Goal: Navigation & Orientation: Find specific page/section

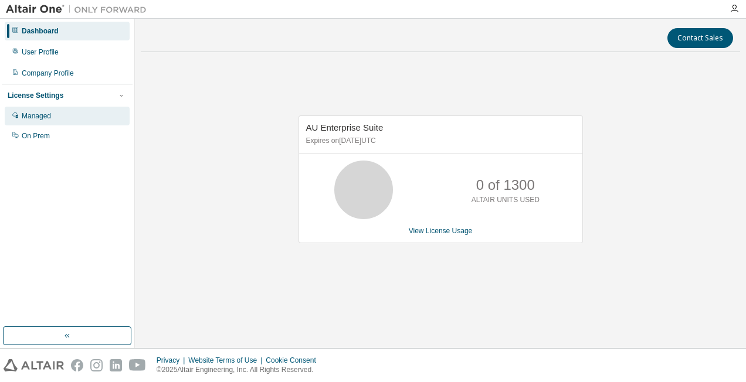
click at [31, 114] on div "Managed" at bounding box center [36, 115] width 29 height 9
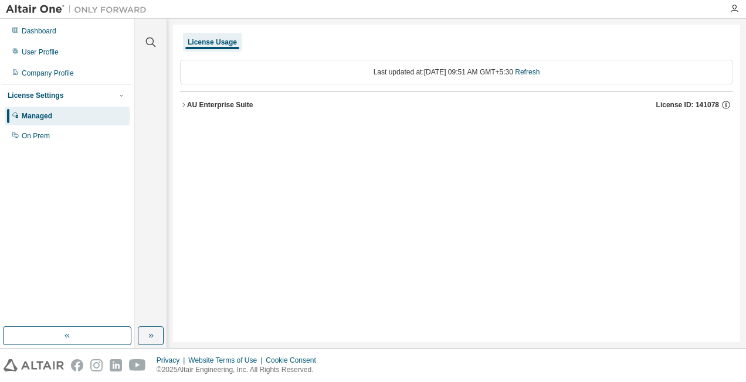
click at [183, 106] on icon "button" at bounding box center [183, 105] width 2 height 4
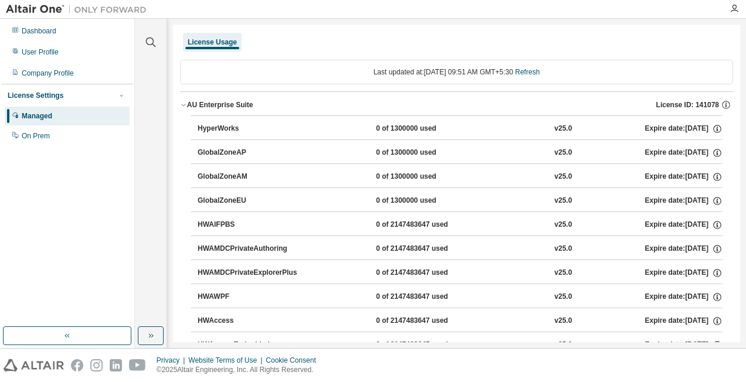
drag, startPoint x: 740, startPoint y: 36, endPoint x: 746, endPoint y: 46, distance: 11.6
click at [745, 46] on html "Dashboard User Profile Company Profile License Settings Managed On Prem Clear a…" at bounding box center [373, 191] width 746 height 382
click at [39, 11] on img at bounding box center [79, 10] width 147 height 12
click at [212, 43] on div "License Usage" at bounding box center [212, 42] width 49 height 9
click at [544, 77] on div "Last updated at: Tue 2025-08-19 09:51 AM GMT+5:30 Refresh" at bounding box center [456, 72] width 553 height 25
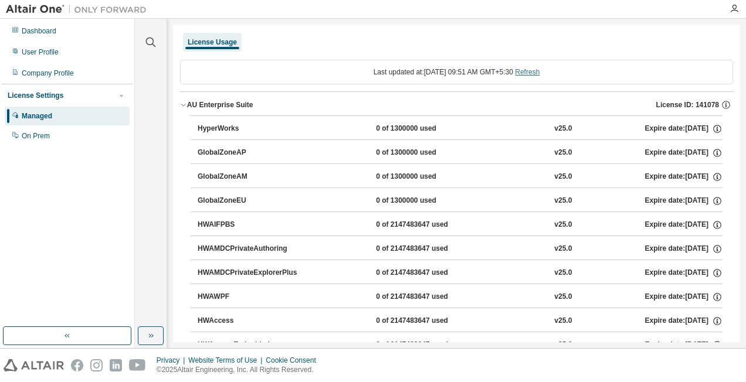
click at [540, 72] on link "Refresh" at bounding box center [527, 72] width 25 height 8
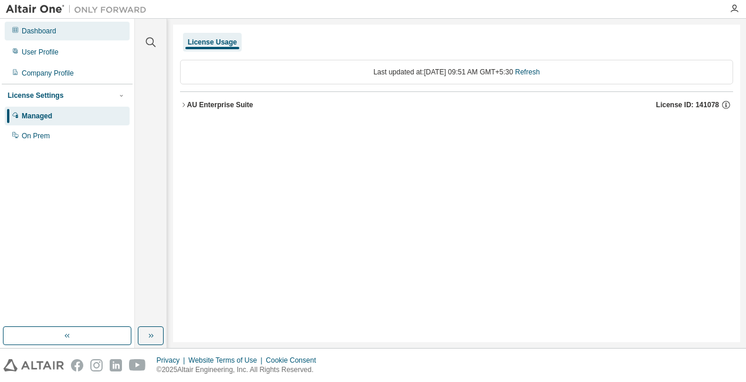
click at [33, 29] on div "Dashboard" at bounding box center [39, 30] width 35 height 9
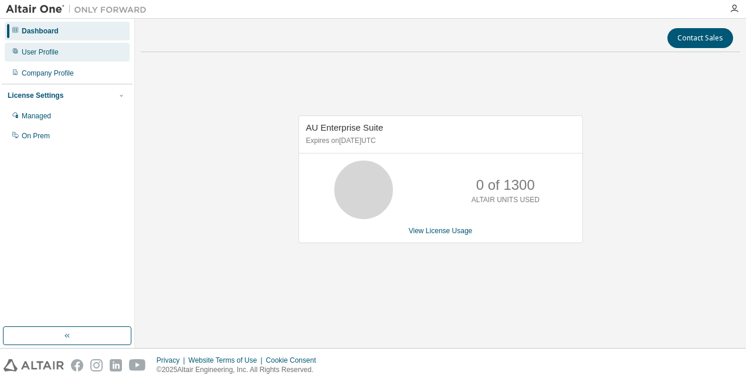
click at [32, 52] on div "User Profile" at bounding box center [40, 52] width 37 height 9
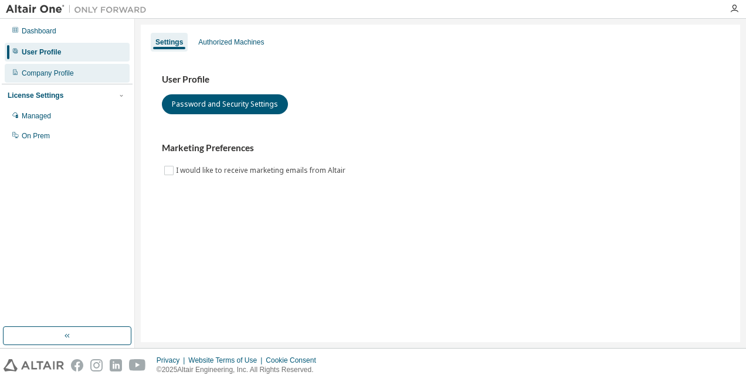
click at [65, 77] on div "Company Profile" at bounding box center [48, 73] width 52 height 9
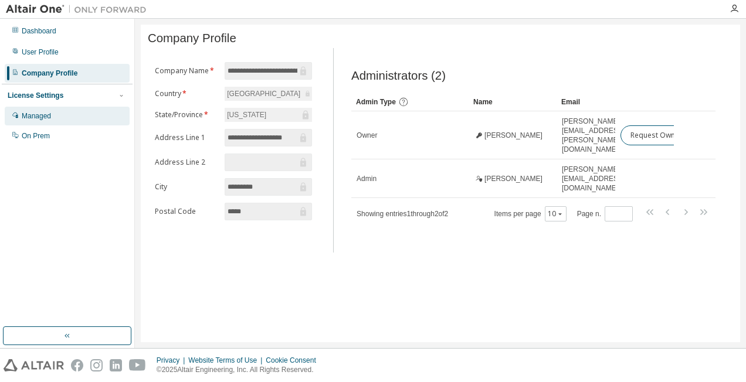
click at [25, 120] on div "Managed" at bounding box center [36, 115] width 29 height 9
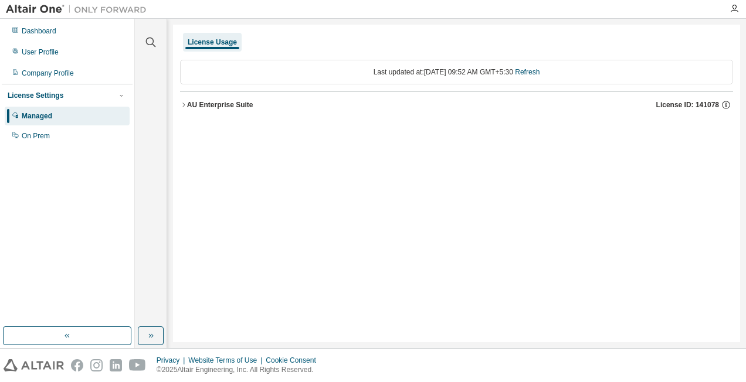
click at [185, 103] on icon "button" at bounding box center [183, 104] width 7 height 7
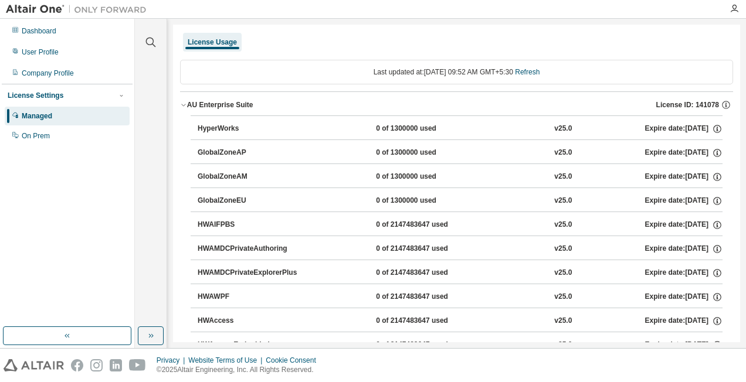
click at [185, 103] on icon "button" at bounding box center [183, 104] width 7 height 7
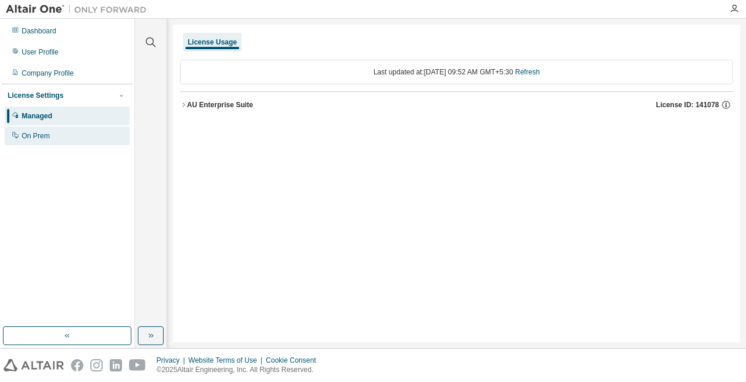
click at [22, 138] on div "On Prem" at bounding box center [36, 135] width 28 height 9
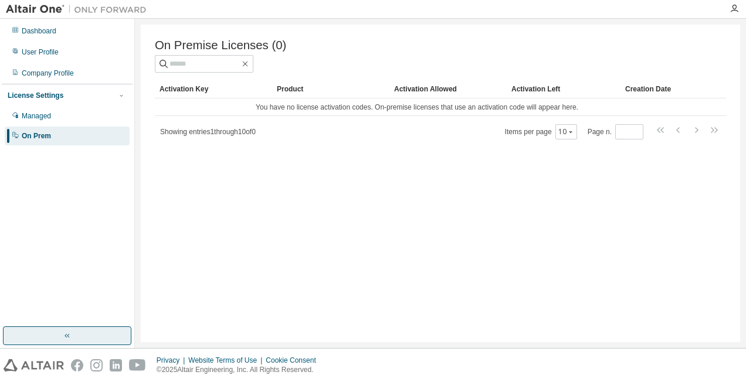
click at [66, 333] on icon "button" at bounding box center [67, 335] width 9 height 9
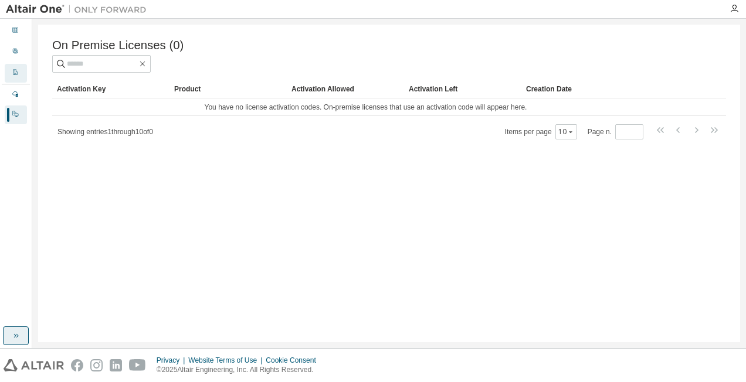
click at [17, 69] on icon at bounding box center [15, 72] width 7 height 7
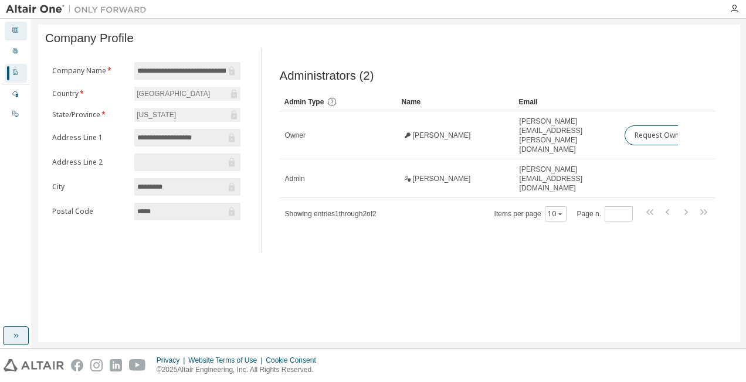
click at [22, 33] on div "Dashboard" at bounding box center [16, 31] width 22 height 19
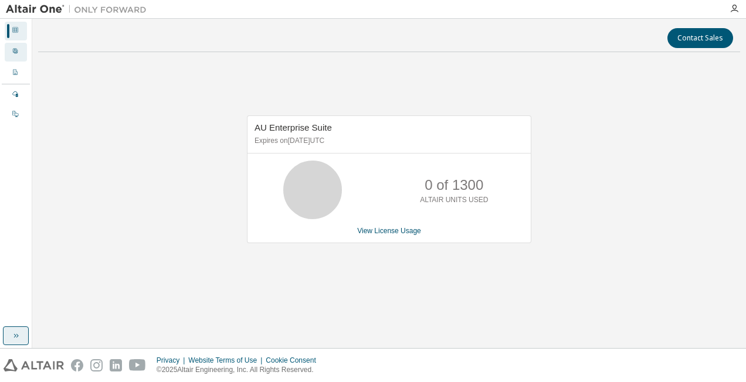
click at [13, 55] on icon at bounding box center [15, 51] width 7 height 7
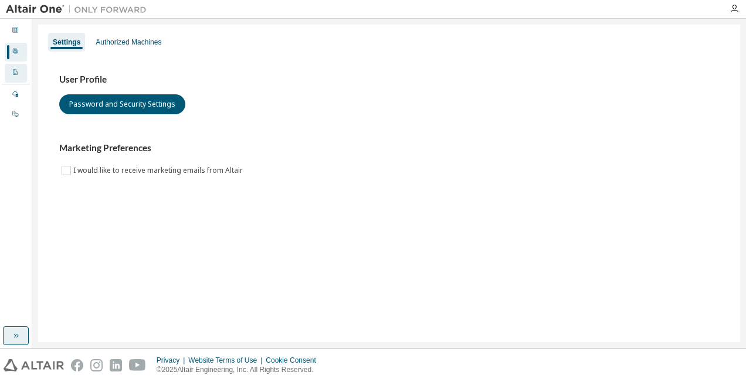
click at [15, 75] on icon at bounding box center [15, 72] width 7 height 7
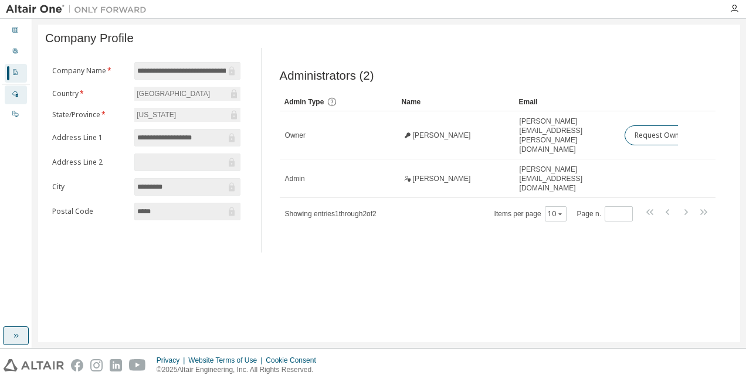
click at [13, 96] on icon at bounding box center [15, 93] width 7 height 7
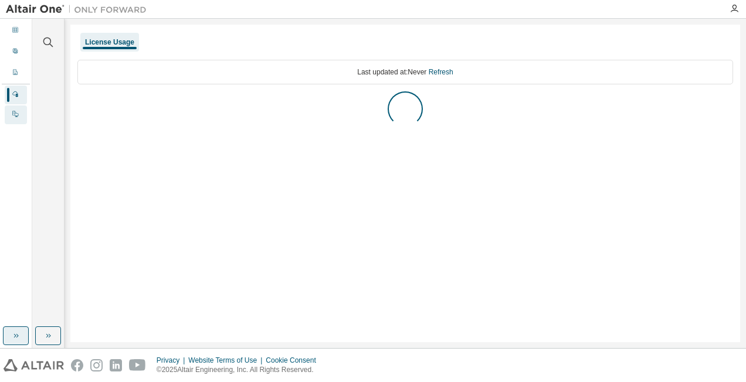
click at [13, 108] on div "On Prem" at bounding box center [16, 115] width 22 height 19
